Goal: Answer question/provide support

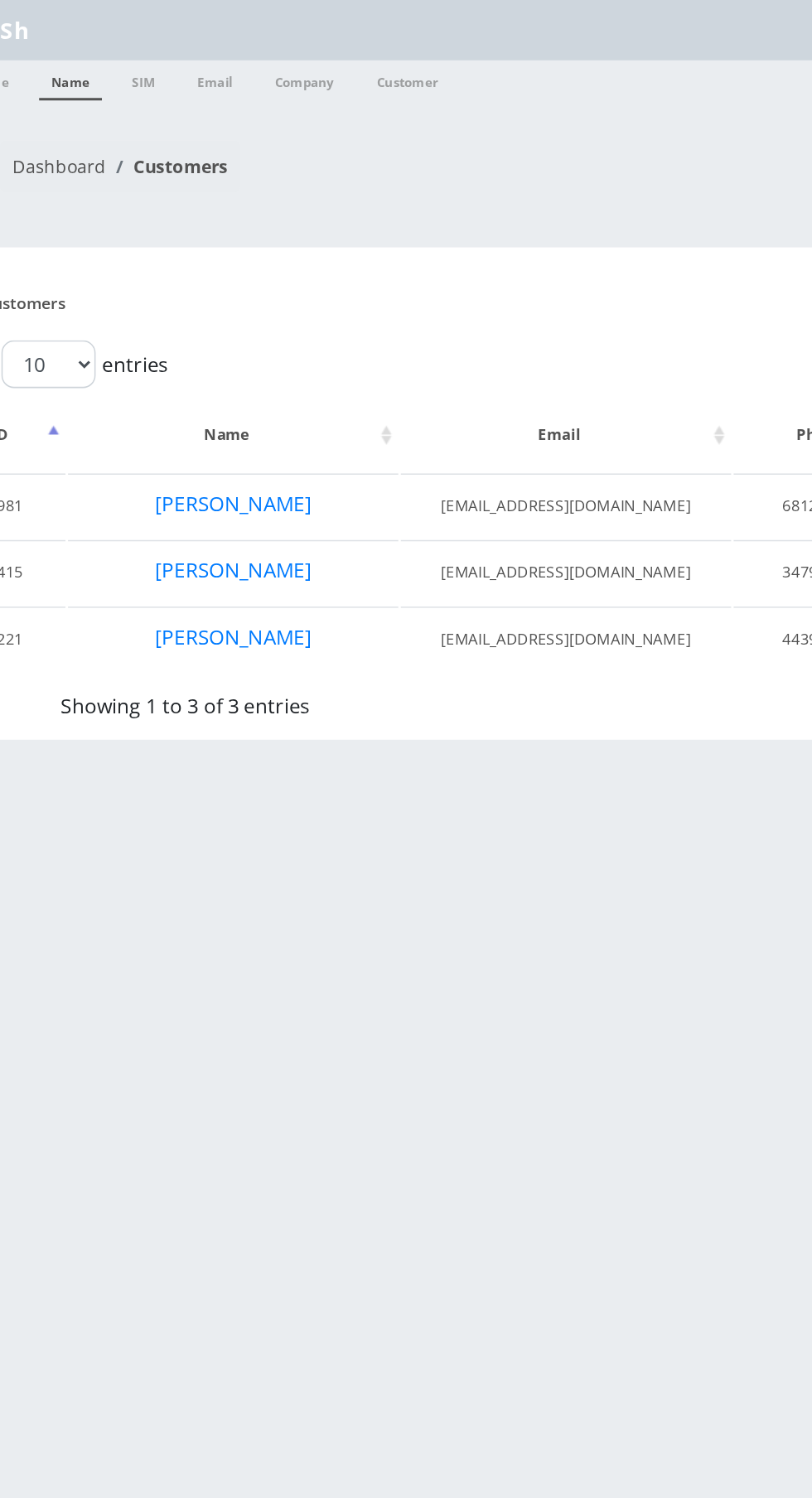
type input "S"
type input "[PERSON_NAME]"
click at [105, 55] on link "Name" at bounding box center [92, 53] width 41 height 27
click at [98, 53] on link "Name" at bounding box center [92, 53] width 41 height 27
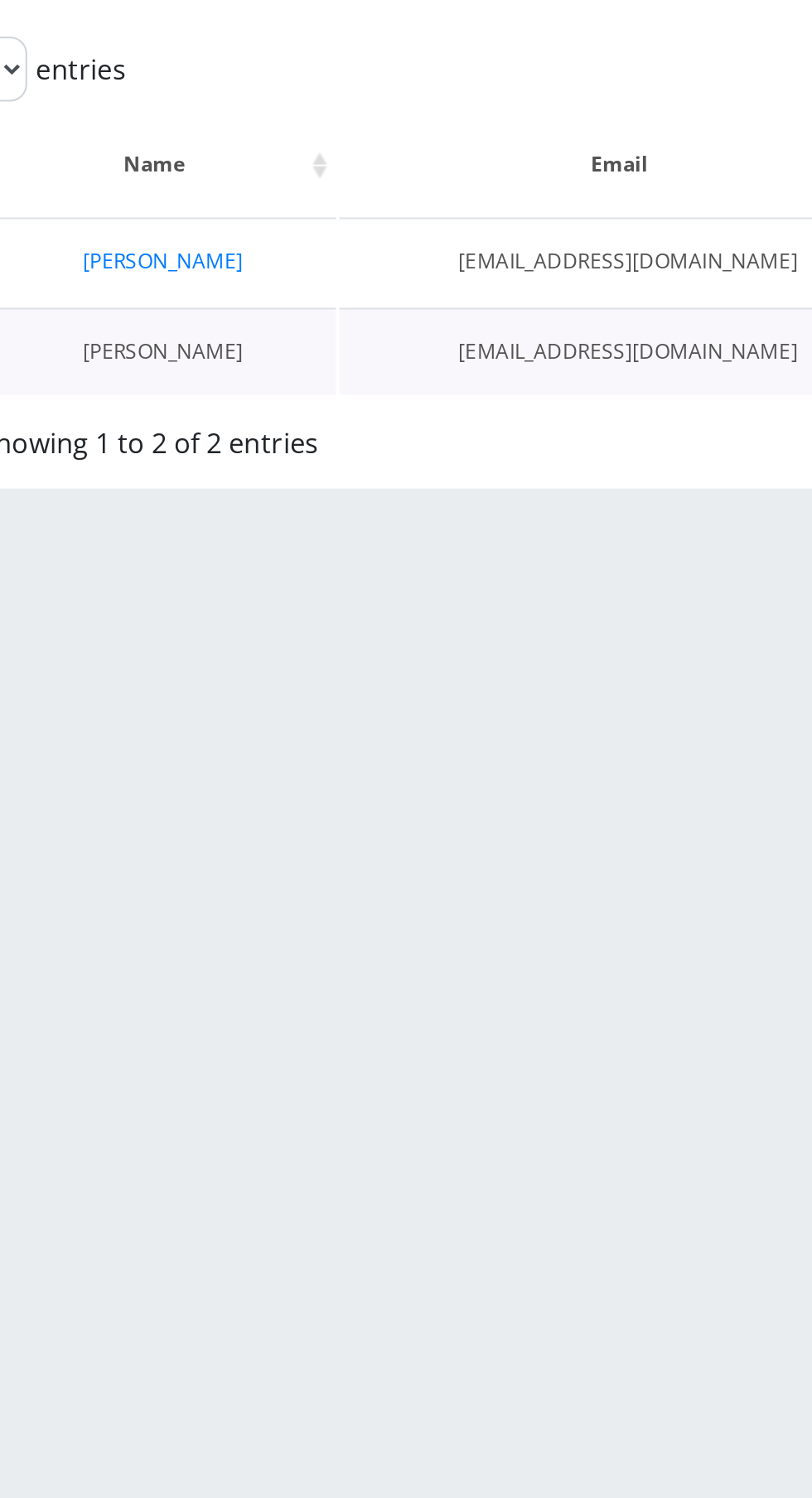
click at [193, 373] on link "[PERSON_NAME]" at bounding box center [174, 378] width 78 height 14
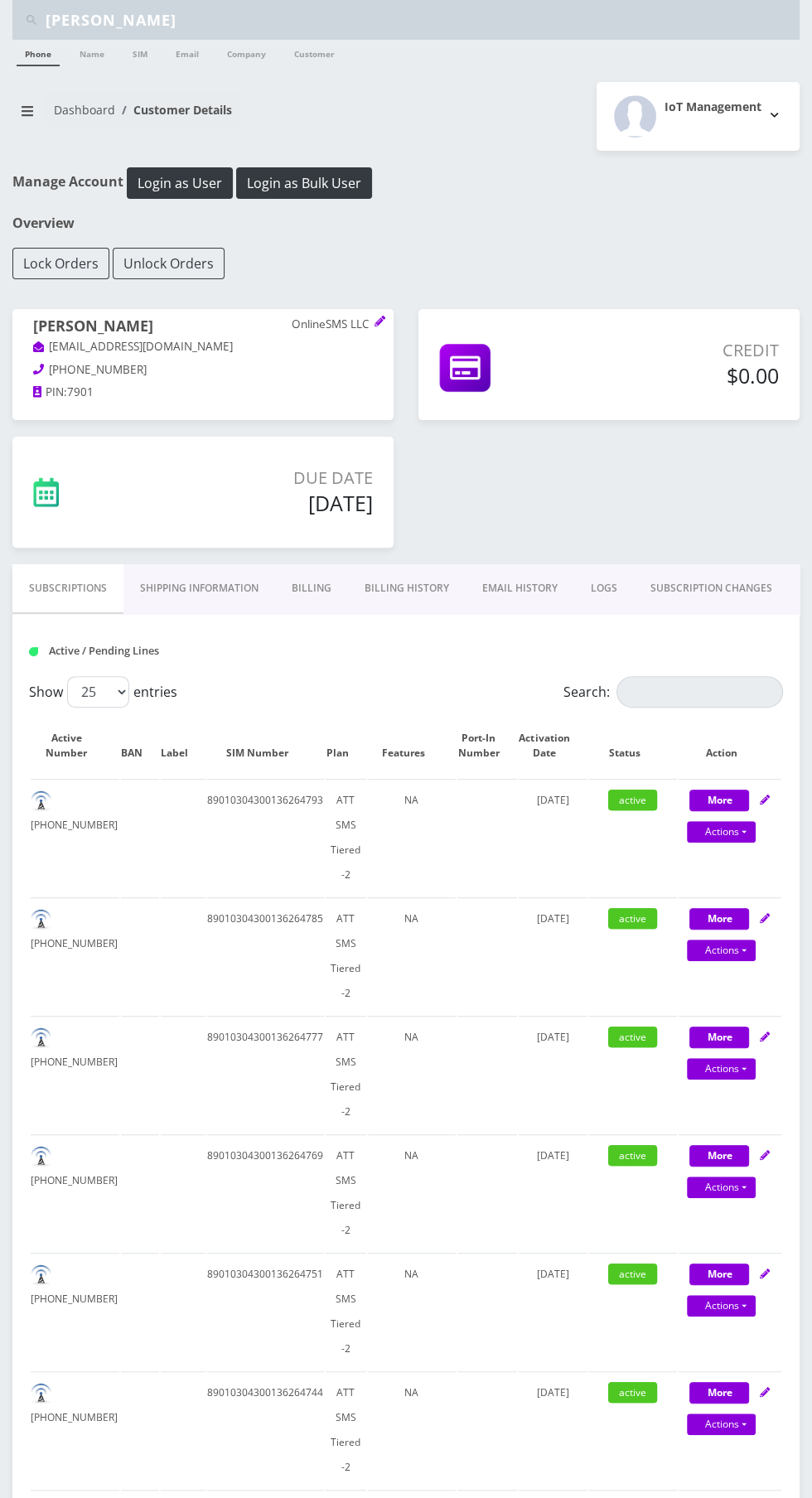
click at [425, 587] on link "Billing History" at bounding box center [406, 589] width 118 height 48
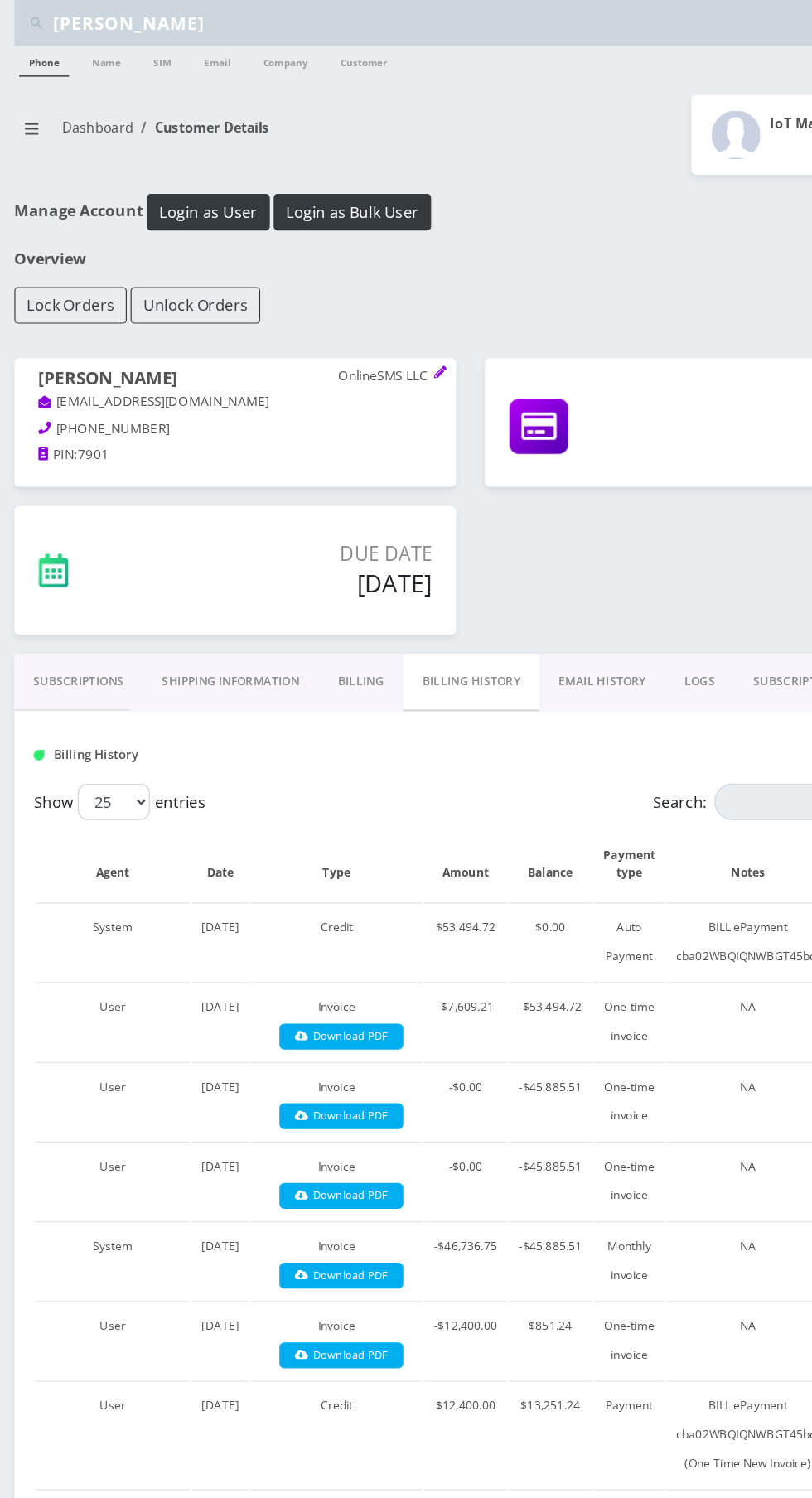
click at [525, 586] on link "EMAIL HISTORY" at bounding box center [519, 589] width 109 height 48
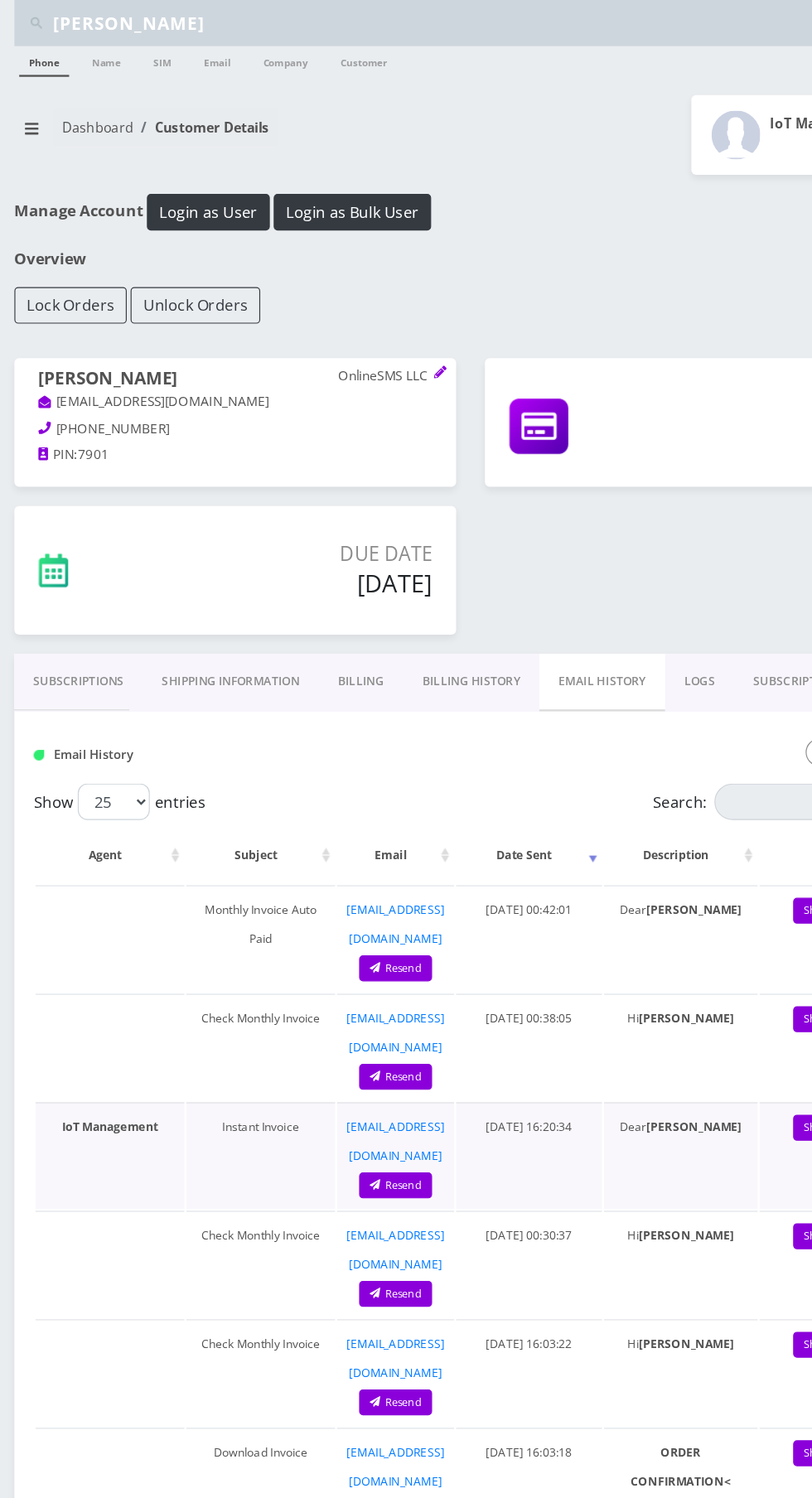
click at [648, 952] on td "Dear [PERSON_NAME]" at bounding box center [588, 997] width 133 height 92
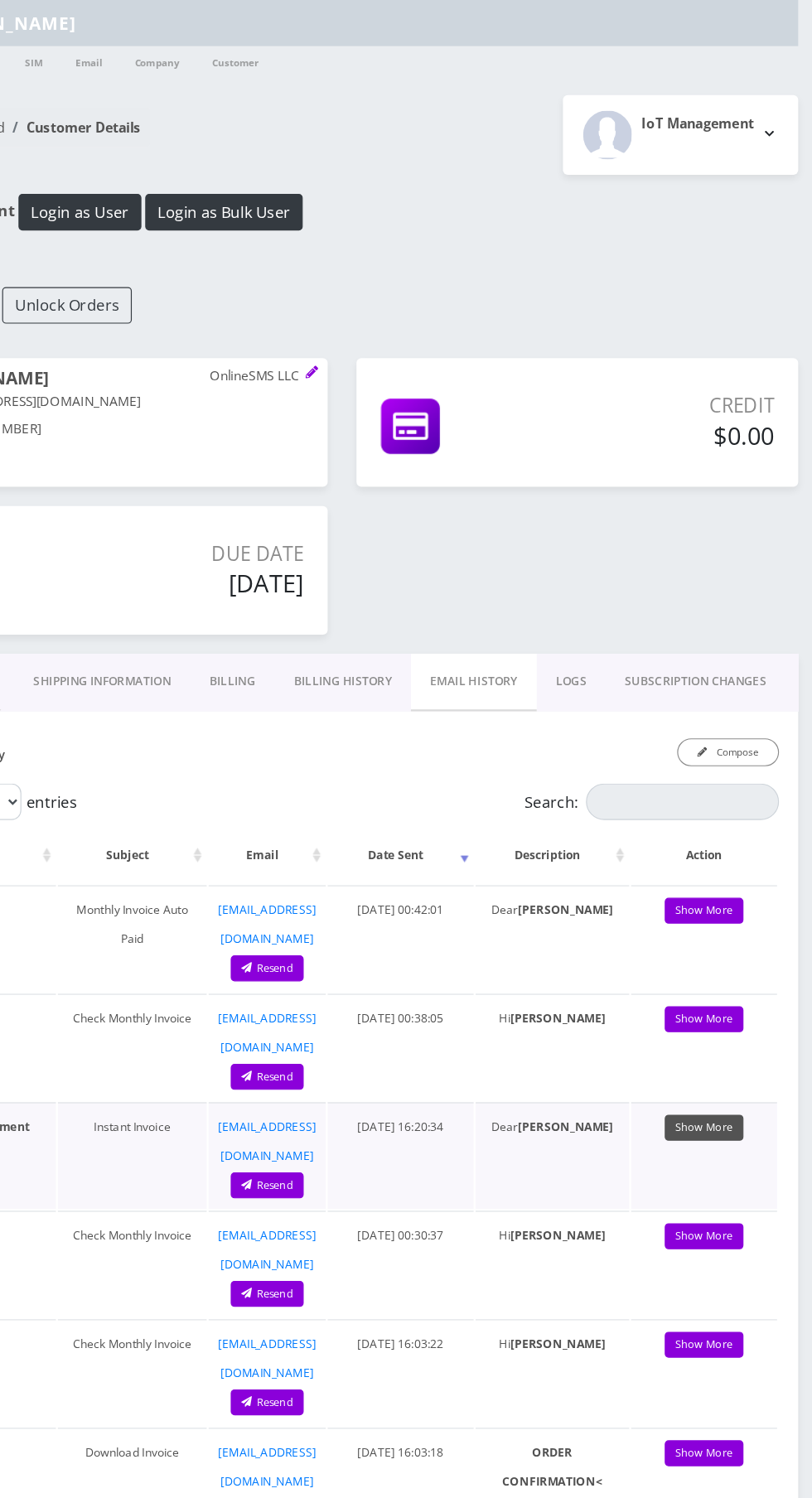
click at [731, 962] on link "Show More" at bounding box center [719, 973] width 68 height 22
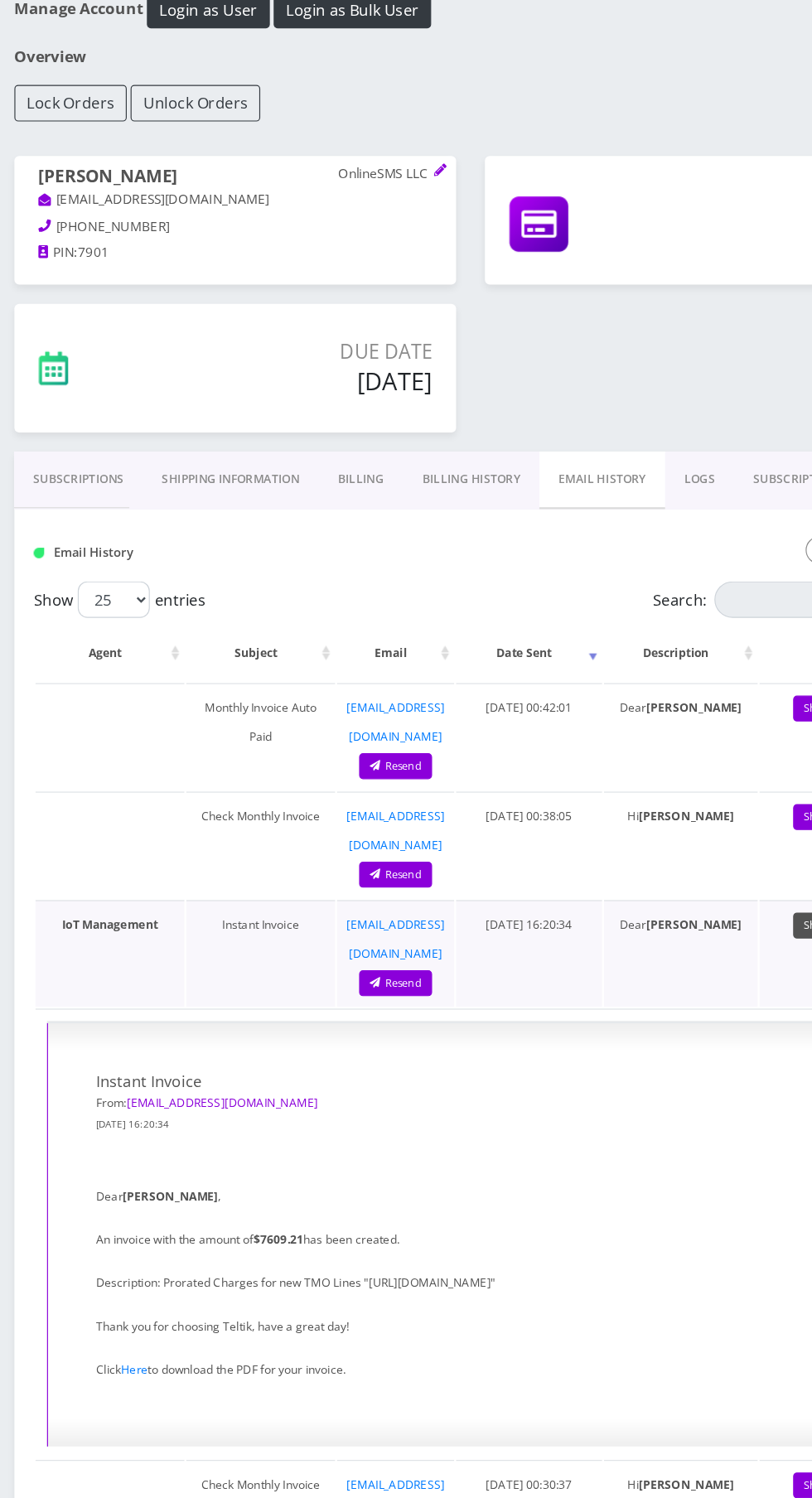
scroll to position [17, 0]
